Goal: Check status

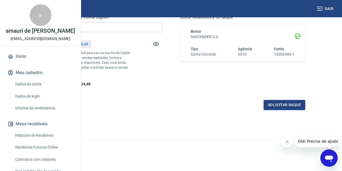
scroll to position [106, 0]
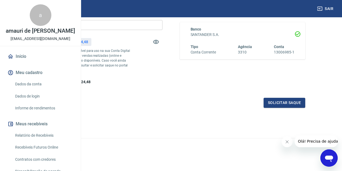
click at [285, 142] on icon "Fechar mensagem da empresa" at bounding box center [287, 142] width 4 height 4
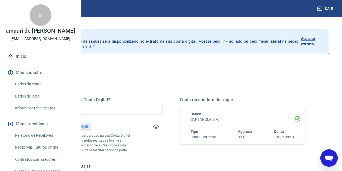
scroll to position [0, 0]
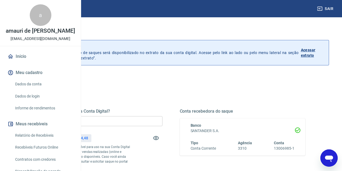
click at [314, 51] on p "Acessar extrato" at bounding box center [313, 52] width 24 height 11
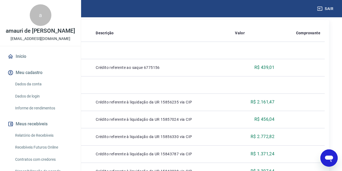
scroll to position [108, 0]
